Goal: Task Accomplishment & Management: Use online tool/utility

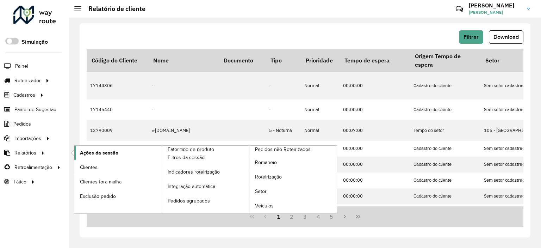
click at [133, 152] on link "Ações da sessão" at bounding box center [117, 152] width 87 height 14
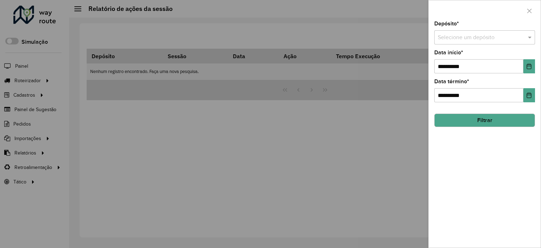
click at [465, 38] on input "text" at bounding box center [478, 37] width 80 height 8
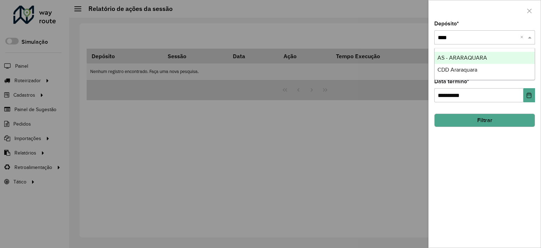
type input "*****"
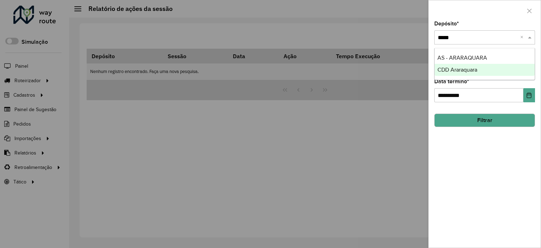
click at [476, 70] on span "CDD Araraquara" at bounding box center [457, 70] width 40 height 6
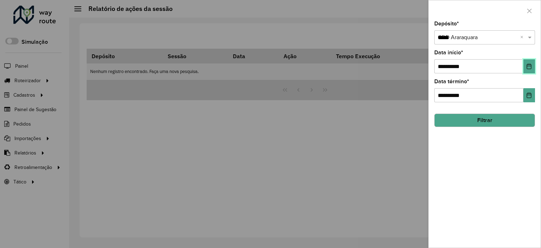
click at [525, 65] on button "Choose Date" at bounding box center [529, 66] width 12 height 14
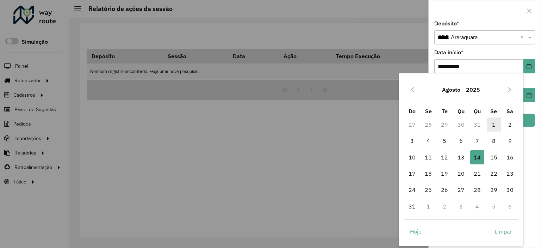
click at [495, 124] on span "1" at bounding box center [494, 124] width 14 height 14
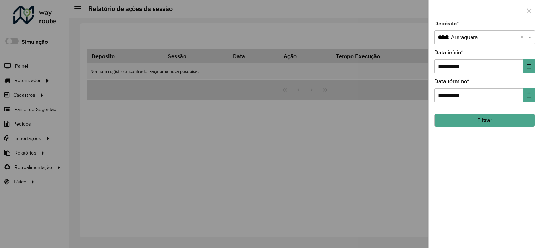
click at [514, 117] on button "Filtrar" at bounding box center [484, 119] width 101 height 13
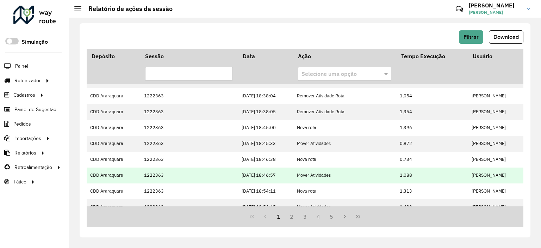
scroll to position [195, 0]
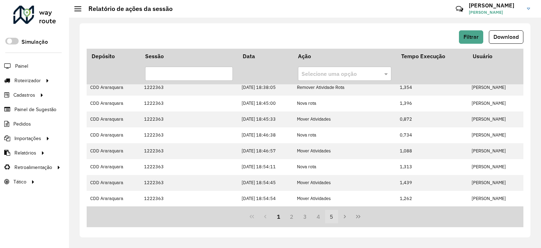
click at [338, 212] on button "Next Page" at bounding box center [344, 215] width 13 height 13
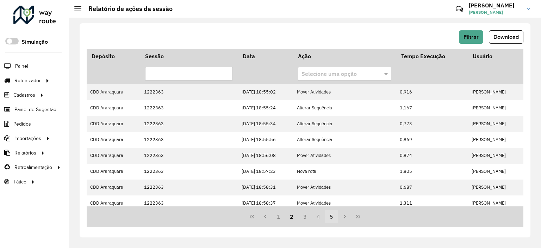
click at [328, 214] on button "5" at bounding box center [331, 215] width 13 height 13
click at [328, 214] on button "7" at bounding box center [331, 215] width 13 height 13
click at [328, 214] on button "9" at bounding box center [331, 215] width 13 height 13
click at [327, 214] on button "13" at bounding box center [331, 215] width 13 height 13
click at [327, 214] on button "15" at bounding box center [331, 215] width 13 height 13
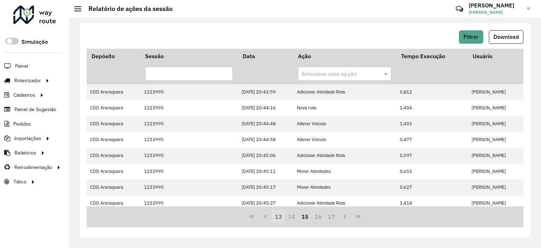
click at [327, 214] on button "17" at bounding box center [331, 215] width 13 height 13
click at [327, 214] on button "21" at bounding box center [331, 215] width 13 height 13
click at [327, 214] on button "23" at bounding box center [331, 215] width 13 height 13
click at [273, 217] on button "21" at bounding box center [278, 215] width 13 height 13
click at [127, 79] on link "Entregas" at bounding box center [117, 80] width 86 height 14
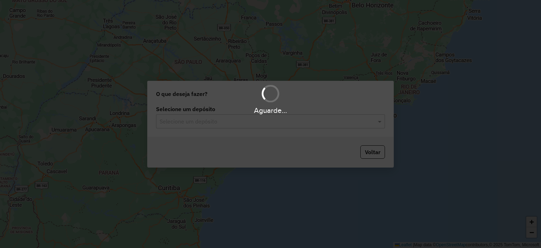
click at [205, 121] on input "text" at bounding box center [263, 121] width 208 height 8
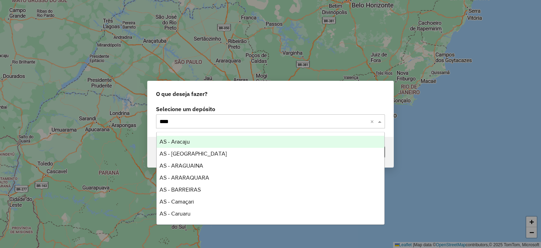
type input "*****"
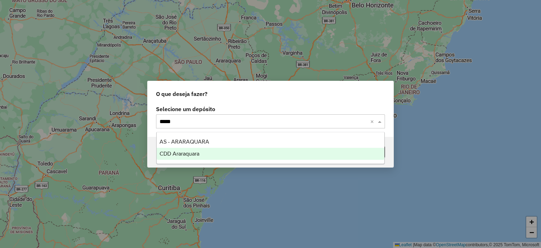
click at [205, 152] on div "CDD Araraquara" at bounding box center [271, 154] width 228 height 12
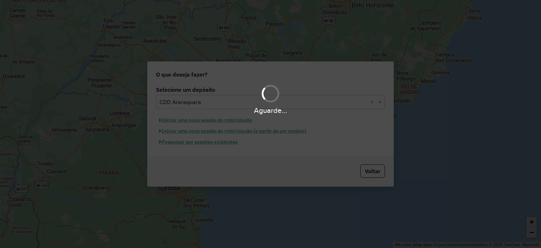
click at [191, 142] on div "Aguarde..." at bounding box center [270, 124] width 541 height 248
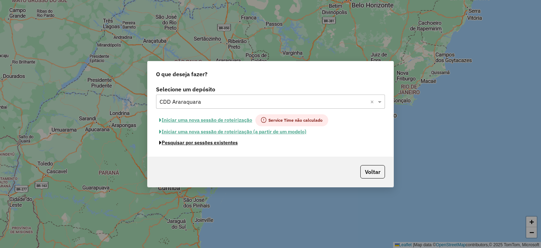
click at [191, 142] on button "Pesquisar por sessões existentes" at bounding box center [198, 142] width 85 height 11
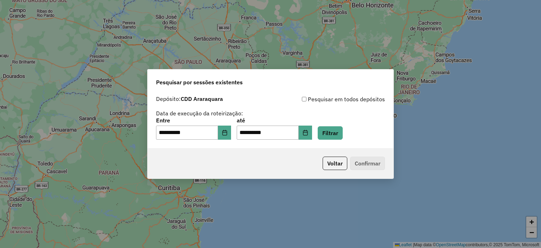
click at [339, 139] on div "**********" at bounding box center [271, 120] width 246 height 56
click at [338, 136] on button "Filtrar" at bounding box center [330, 132] width 25 height 13
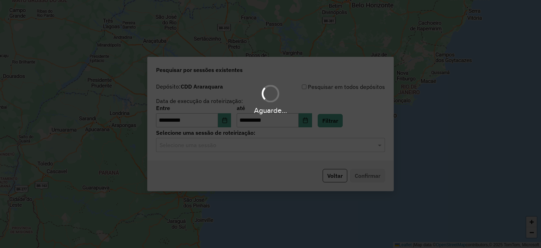
click at [222, 145] on div "Aguarde..." at bounding box center [270, 124] width 541 height 248
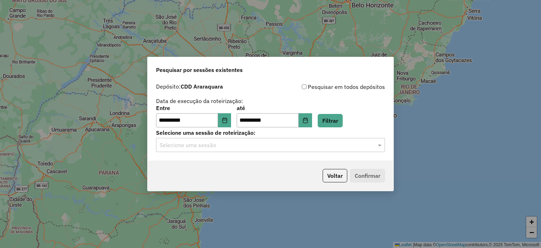
click at [222, 145] on input "text" at bounding box center [263, 145] width 208 height 8
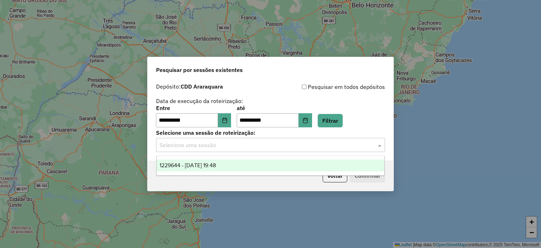
click at [238, 162] on div "1229644 - 14/08/2025 19:48" at bounding box center [271, 165] width 228 height 12
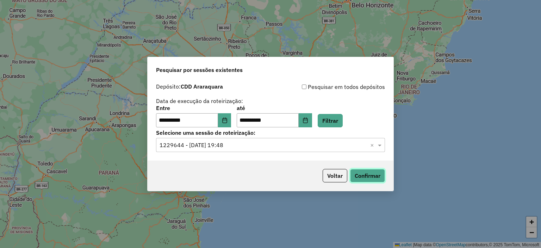
click at [370, 173] on button "Confirmar" at bounding box center [367, 175] width 35 height 13
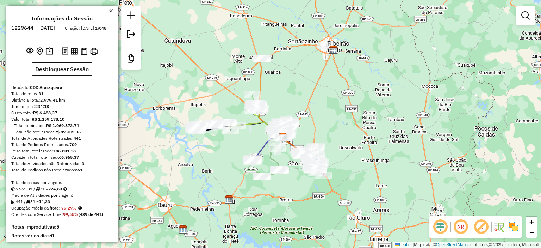
click at [515, 226] on img at bounding box center [513, 226] width 11 height 11
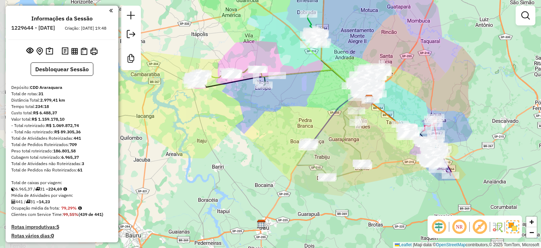
drag, startPoint x: 276, startPoint y: 112, endPoint x: 349, endPoint y: 45, distance: 98.4
click at [349, 45] on div "Janela de atendimento Grade de atendimento Capacidade Transportadoras Veículos …" at bounding box center [270, 124] width 541 height 248
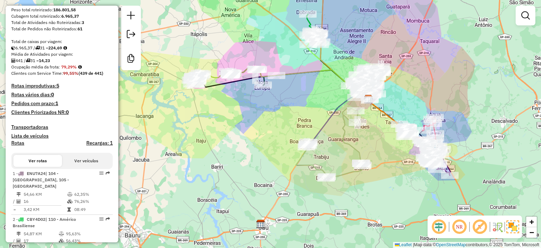
scroll to position [176, 0]
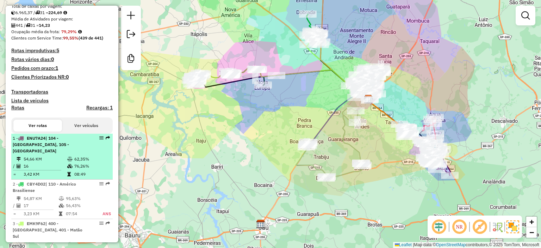
click at [66, 152] on div "1 - ENU7A24 | 104 - [GEOGRAPHIC_DATA], 105 - [GEOGRAPHIC_DATA]" at bounding box center [50, 144] width 75 height 19
select select "**********"
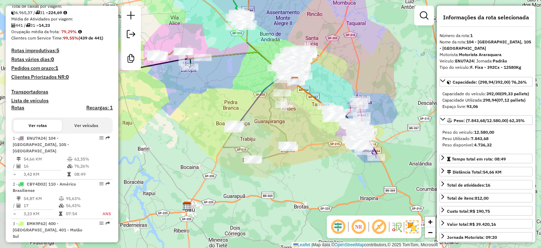
drag, startPoint x: 346, startPoint y: 111, endPoint x: 334, endPoint y: 66, distance: 46.7
click at [334, 66] on div "Janela de atendimento Grade de atendimento Capacidade Transportadoras Veículos …" at bounding box center [270, 124] width 541 height 248
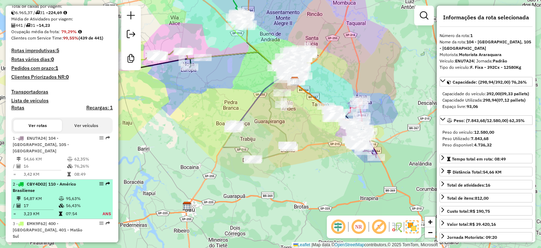
click at [73, 189] on div "2 - CBY4D02 | 110 - Américo Brasiliense" at bounding box center [50, 187] width 75 height 13
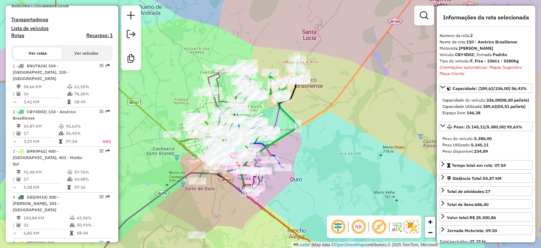
scroll to position [282, 0]
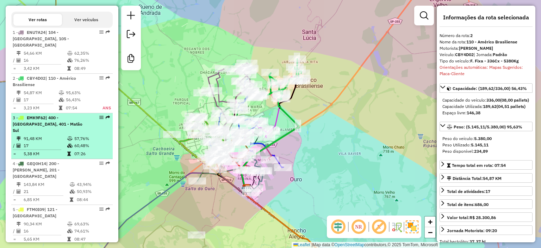
click at [74, 135] on td "57,76%" at bounding box center [92, 138] width 36 height 7
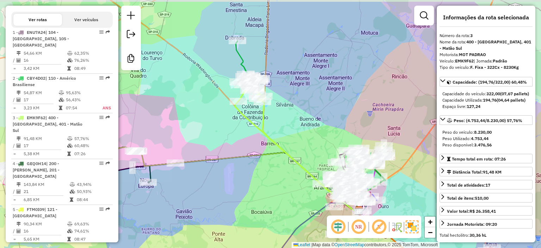
drag, startPoint x: 278, startPoint y: 135, endPoint x: 305, endPoint y: 161, distance: 37.6
click at [305, 161] on div "Janela de atendimento Grade de atendimento Capacidade Transportadoras Veículos …" at bounding box center [270, 124] width 541 height 248
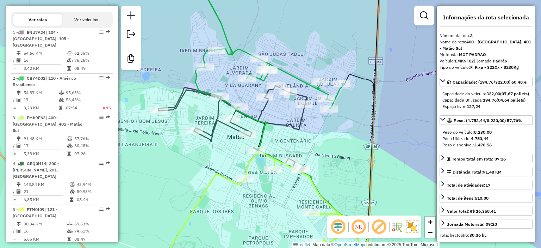
click at [290, 76] on icon at bounding box center [266, 41] width 156 height 133
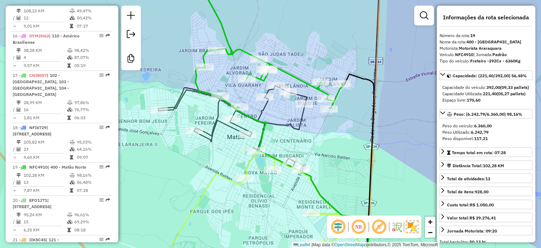
scroll to position [1006, 0]
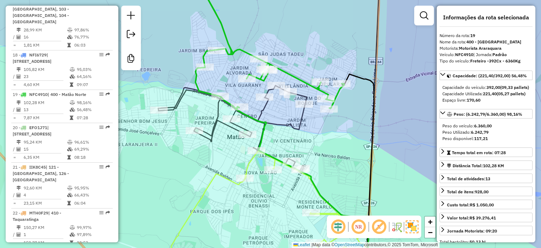
click at [303, 96] on icon at bounding box center [232, 128] width 149 height 86
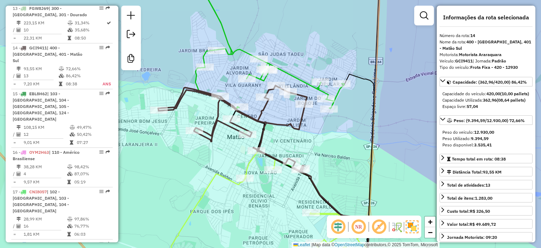
scroll to position [796, 0]
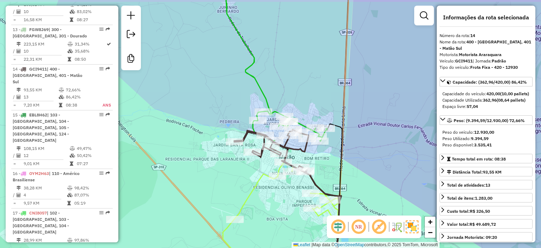
drag, startPoint x: 310, startPoint y: 103, endPoint x: 324, endPoint y: 122, distance: 23.5
click at [324, 122] on div "Rota 19 - Placa NFC4910 12784370 - [PERSON_NAME] CA Janela de atendimento Grade…" at bounding box center [270, 124] width 541 height 248
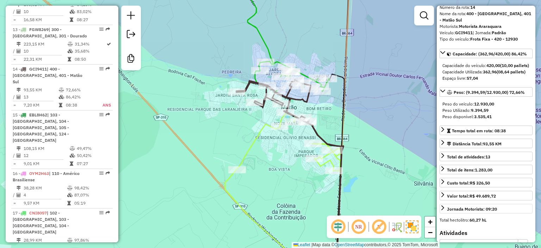
scroll to position [35, 0]
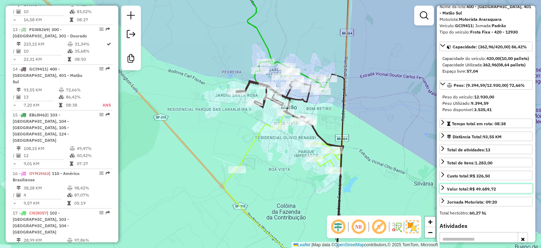
click at [477, 191] on strong "R$ 49.689,72" at bounding box center [482, 188] width 26 height 5
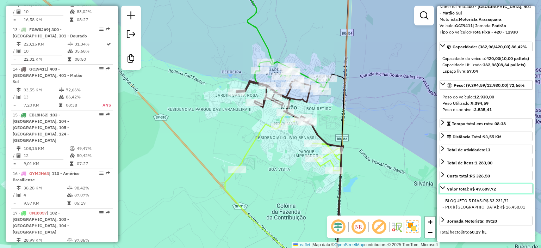
click at [477, 191] on strong "R$ 49.689,72" at bounding box center [482, 188] width 26 height 5
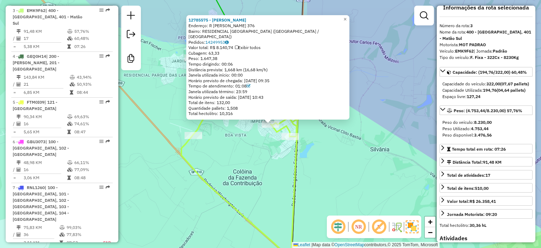
scroll to position [0, 0]
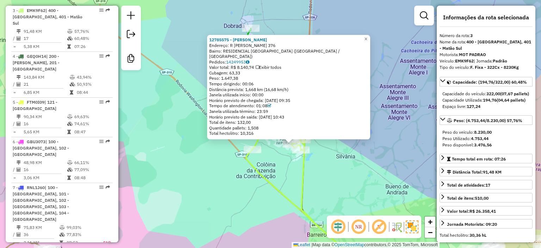
click at [369, 141] on div "12785575 - [PERSON_NAME]: R PHILOMENA CIORLINO 376 Bairro: RESIDENCIAL [GEOGRAP…" at bounding box center [270, 124] width 541 height 248
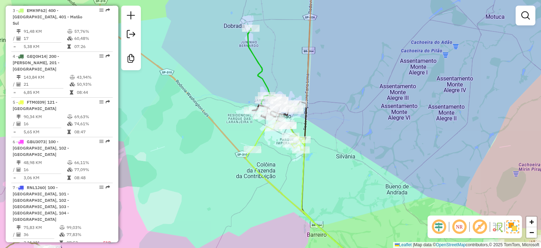
click at [249, 36] on icon at bounding box center [273, 69] width 51 height 82
select select "**********"
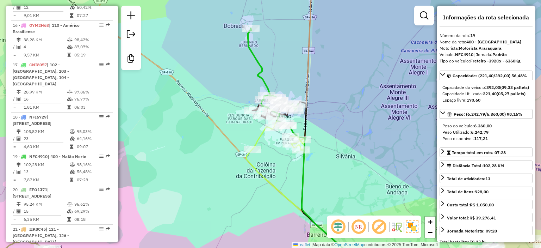
scroll to position [1006, 0]
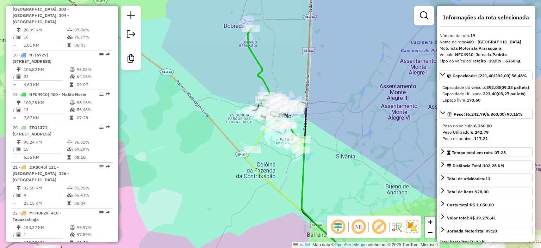
click at [258, 138] on icon at bounding box center [308, 197] width 125 height 152
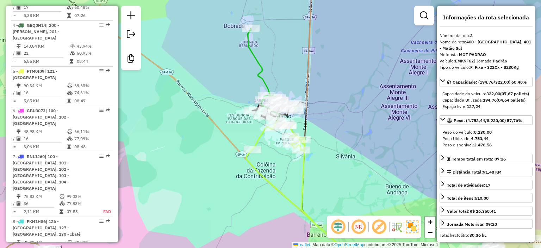
scroll to position [389, 0]
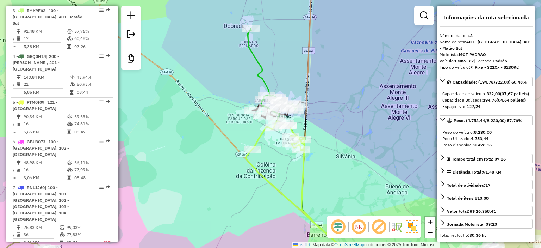
click at [255, 54] on icon at bounding box center [273, 69] width 51 height 82
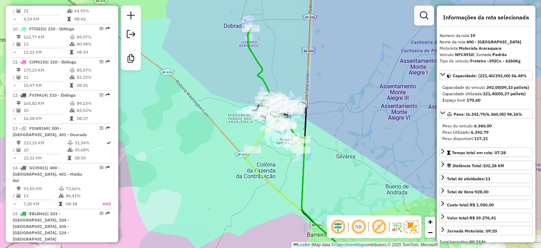
scroll to position [1006, 0]
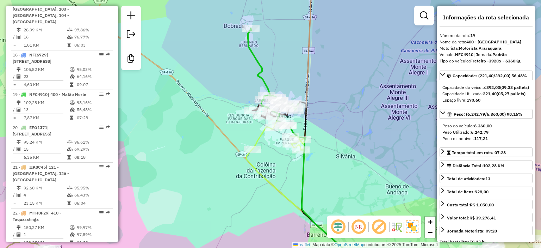
click at [263, 138] on icon at bounding box center [308, 197] width 125 height 152
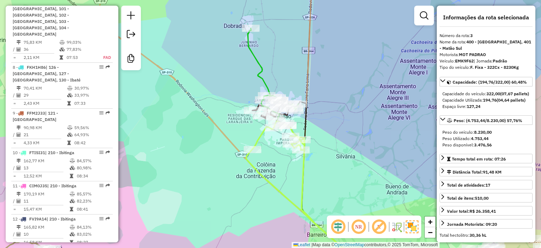
scroll to position [389, 0]
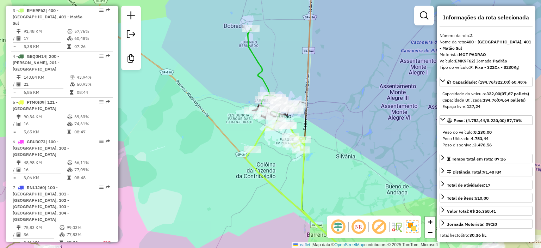
click at [264, 77] on icon at bounding box center [273, 69] width 51 height 82
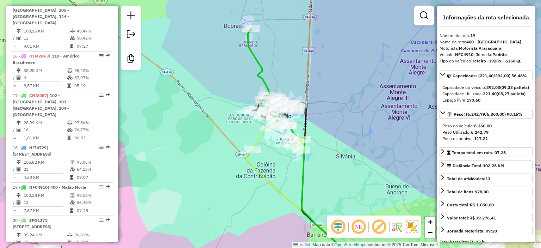
scroll to position [1006, 0]
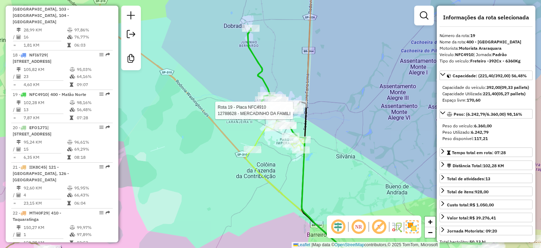
click at [292, 114] on div at bounding box center [295, 110] width 18 height 7
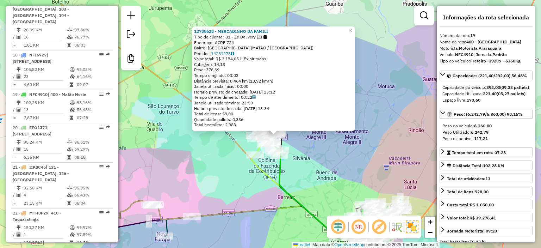
click at [262, 170] on icon at bounding box center [307, 196] width 110 height 112
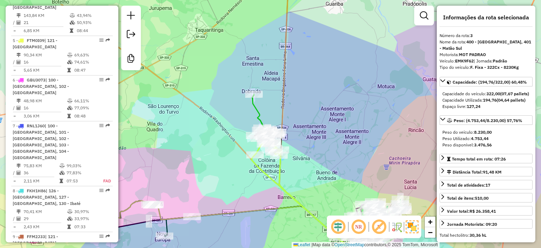
scroll to position [389, 0]
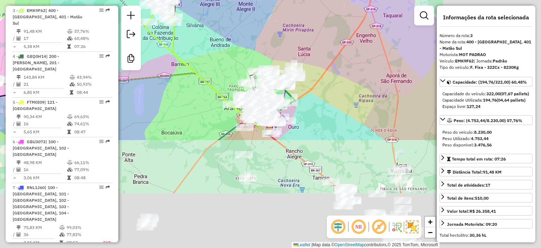
drag, startPoint x: 338, startPoint y: 159, endPoint x: 231, endPoint y: 25, distance: 171.6
click at [231, 25] on div "Janela de atendimento Grade de atendimento Capacidade Transportadoras Veículos …" at bounding box center [270, 124] width 541 height 248
